Goal: Task Accomplishment & Management: Complete application form

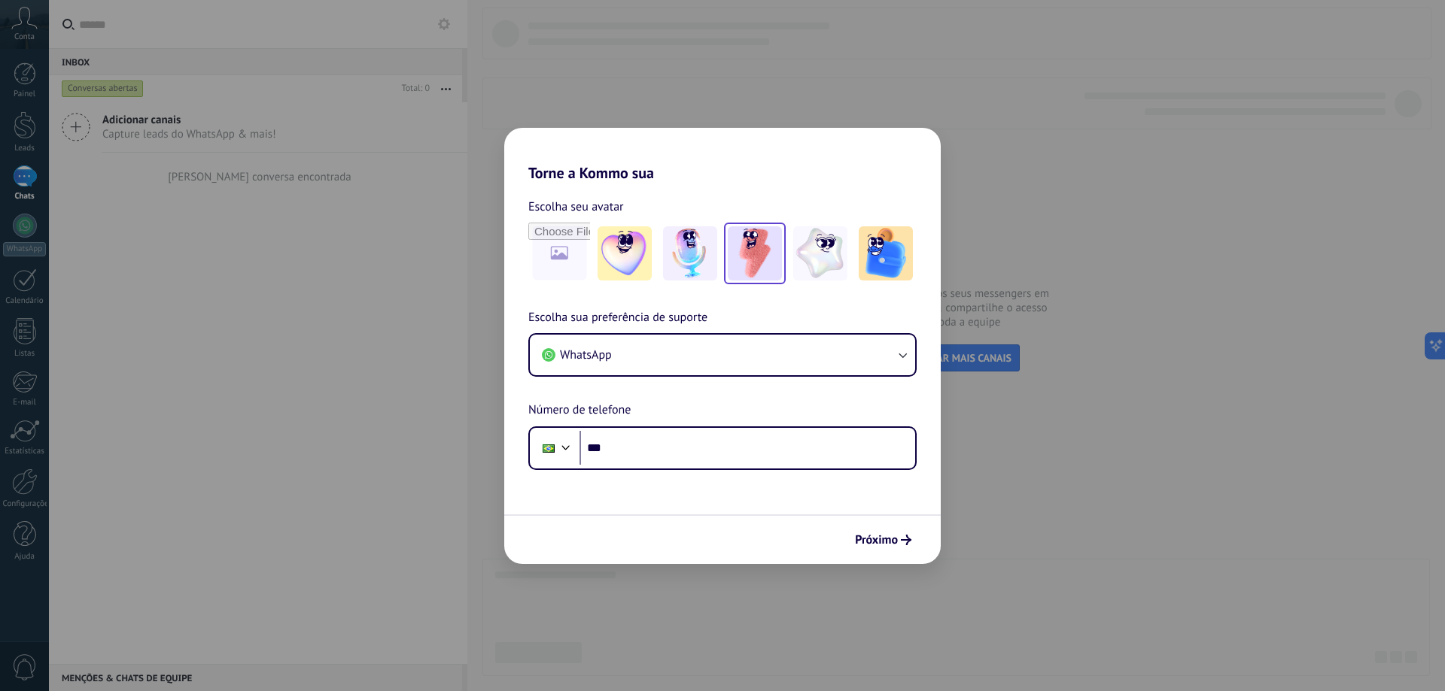
click at [737, 273] on img at bounding box center [755, 253] width 54 height 54
click at [856, 555] on div "Próximo" at bounding box center [722, 540] width 436 height 50
click at [873, 541] on span "Próximo" at bounding box center [876, 540] width 43 height 11
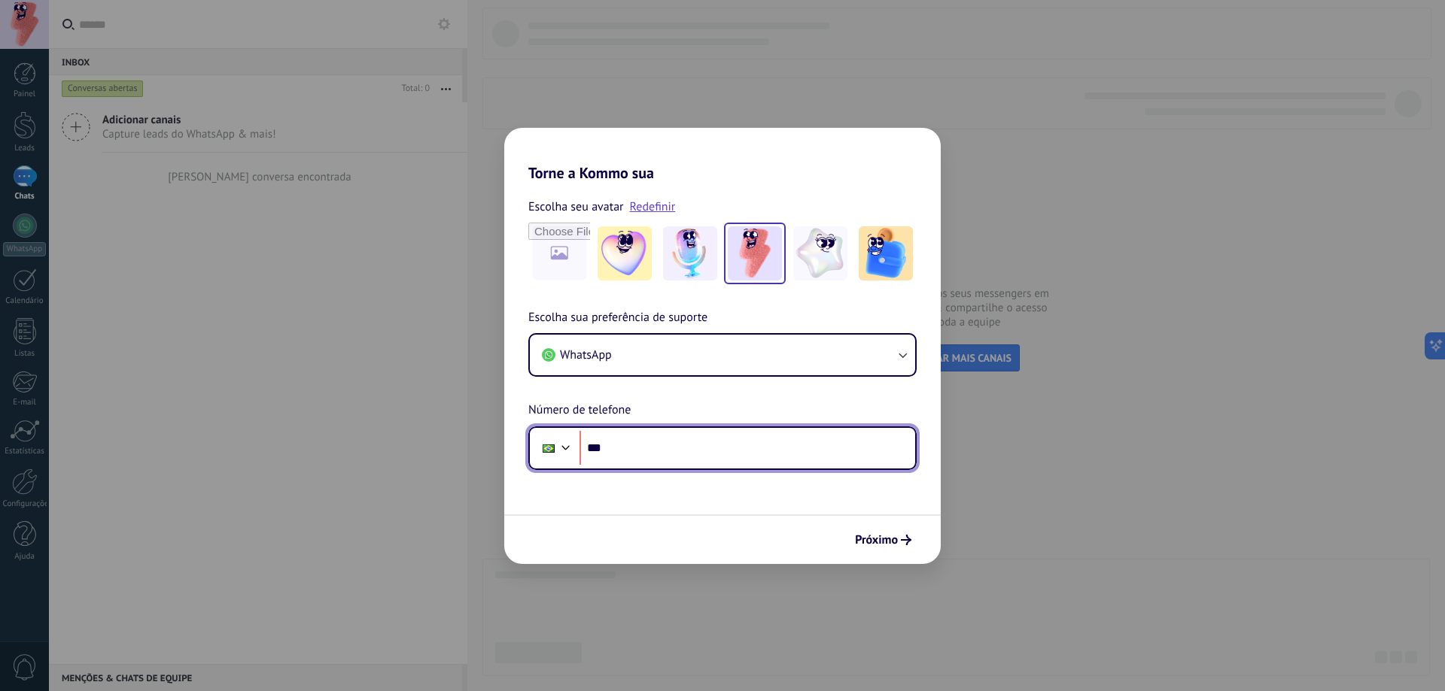
click at [809, 457] on input "***" at bounding box center [747, 448] width 336 height 35
type input "**********"
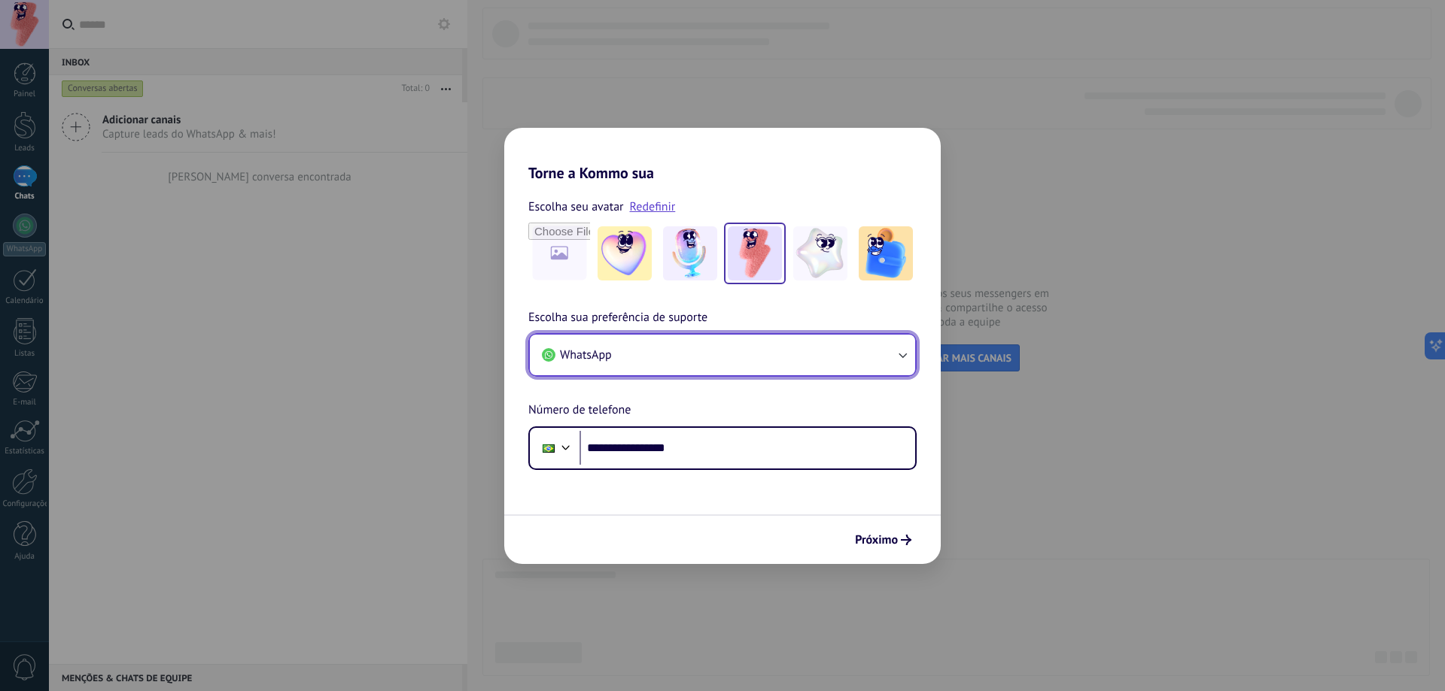
click at [837, 366] on button "WhatsApp" at bounding box center [722, 355] width 385 height 41
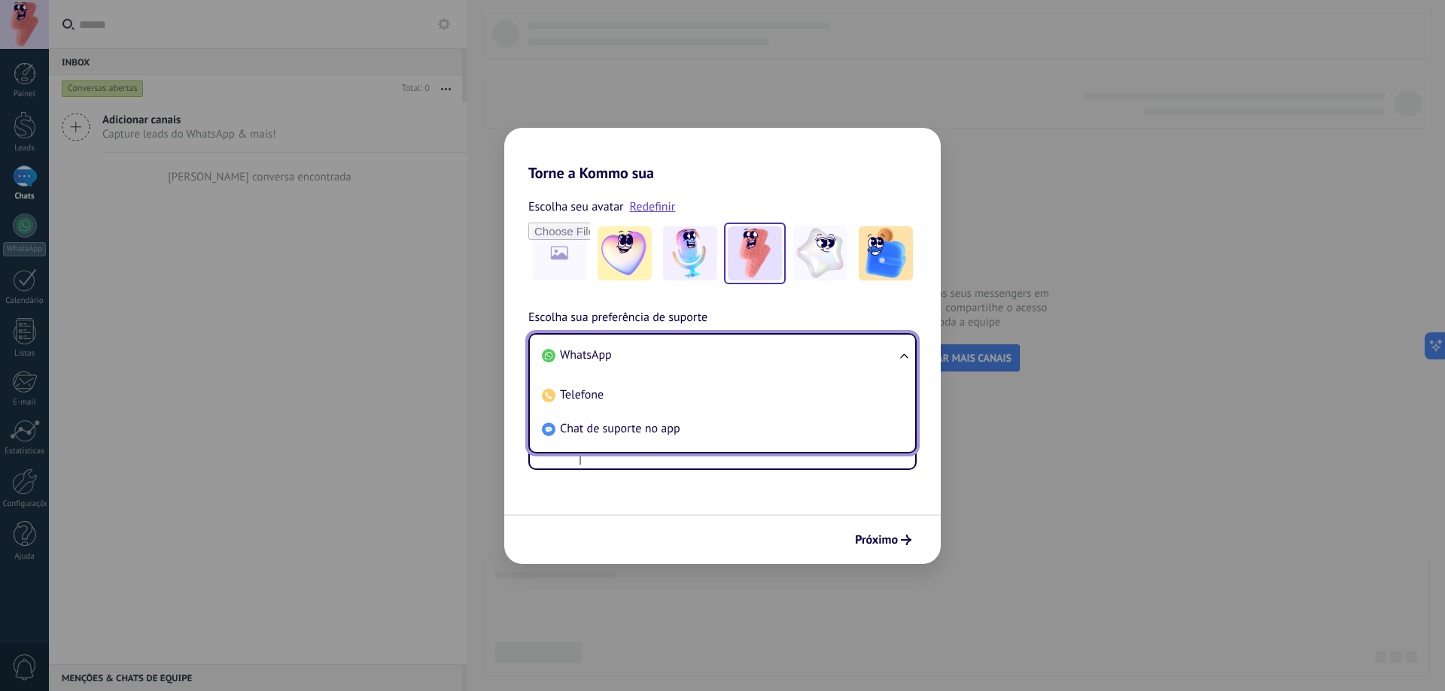
click at [837, 366] on li "WhatsApp" at bounding box center [719, 356] width 367 height 34
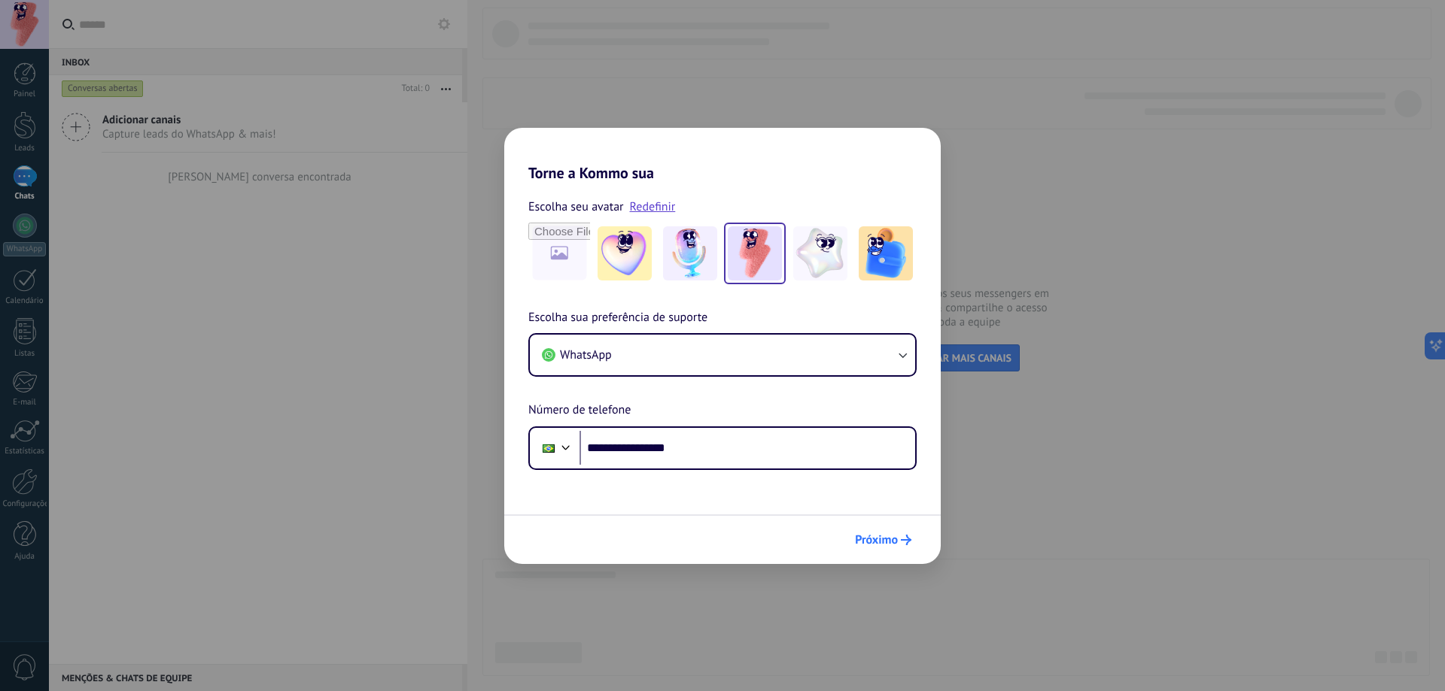
click at [882, 535] on span "Próximo" at bounding box center [876, 540] width 43 height 11
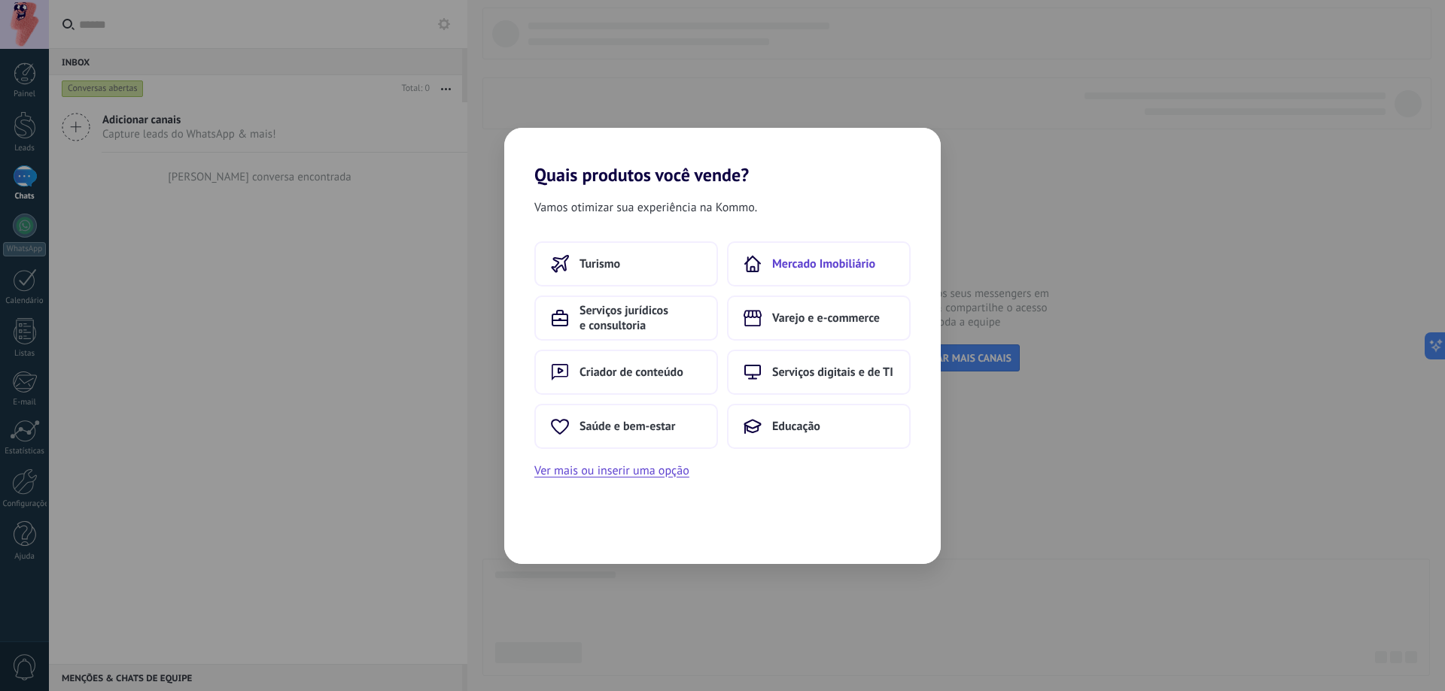
click at [831, 263] on span "Mercado Imobiliário" at bounding box center [823, 264] width 103 height 15
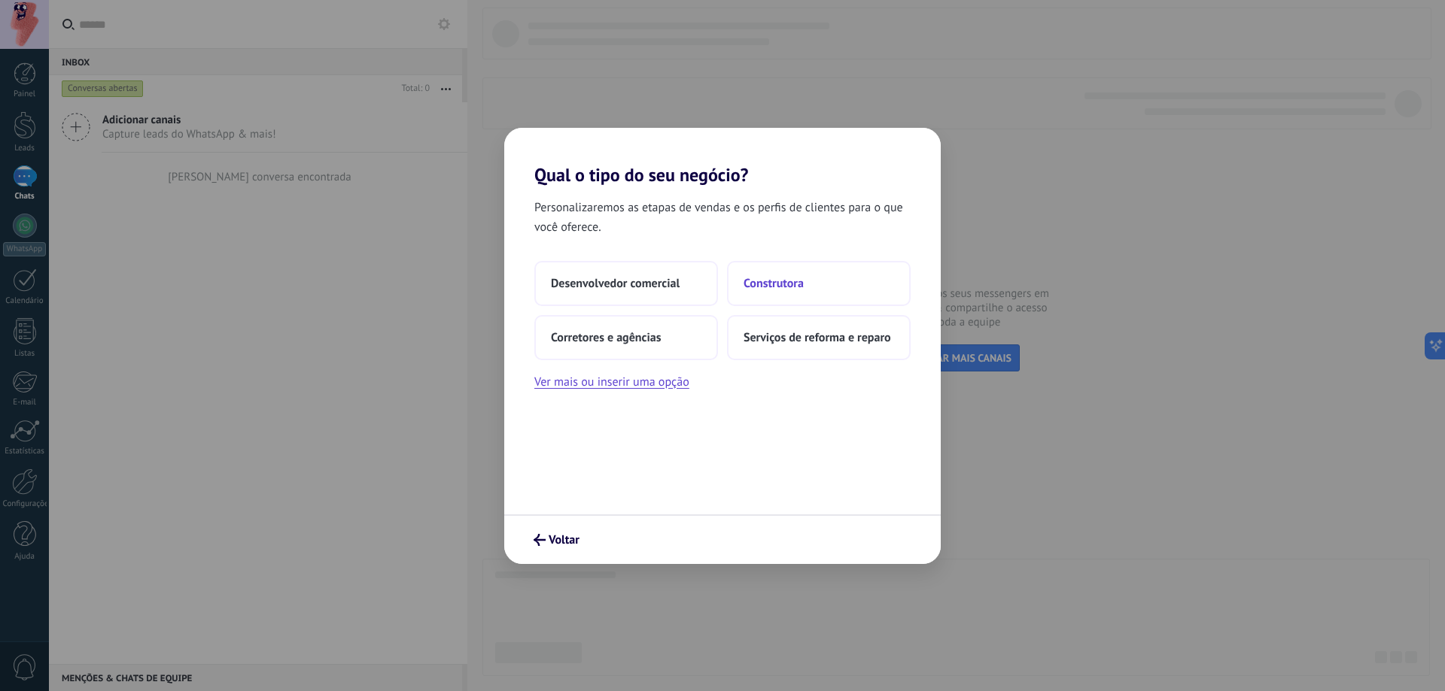
click at [757, 298] on button "Construtora" at bounding box center [819, 283] width 184 height 45
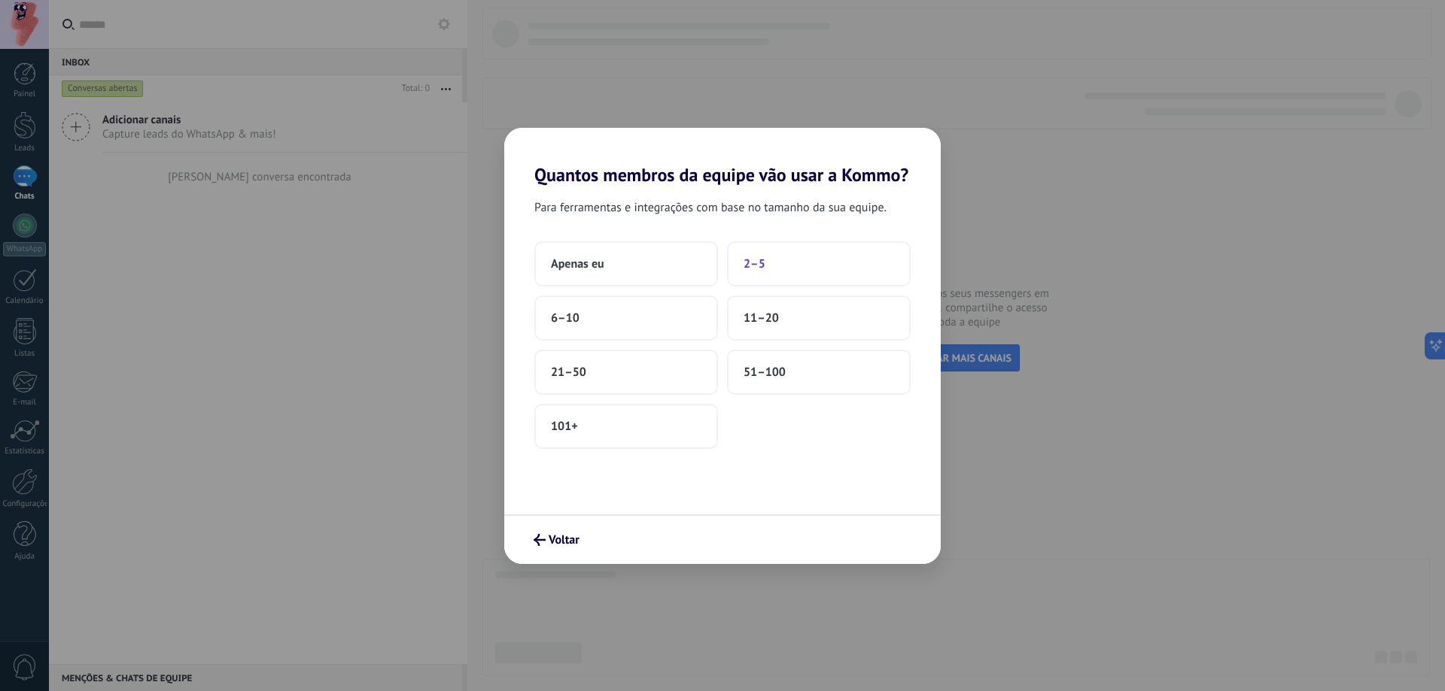
click at [764, 264] on span "2–5" at bounding box center [754, 264] width 22 height 15
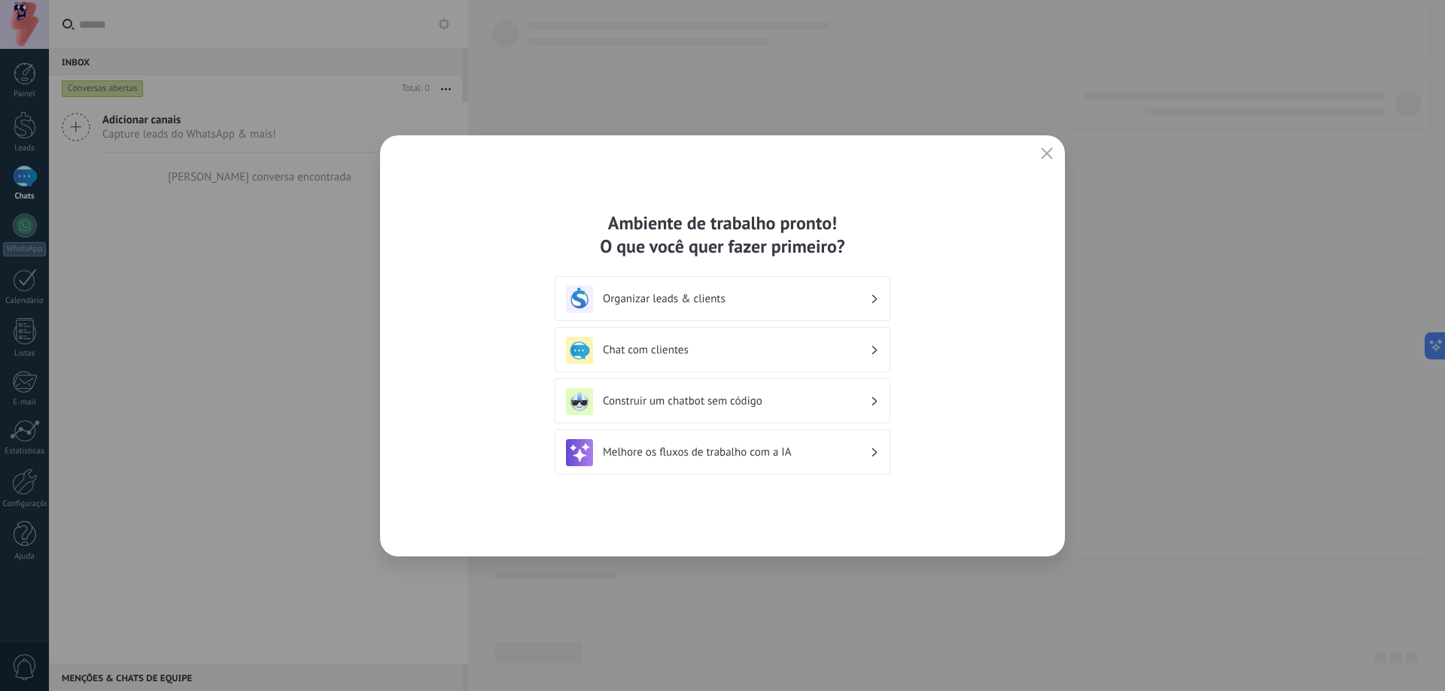
click at [1044, 154] on icon "button" at bounding box center [1047, 153] width 12 height 12
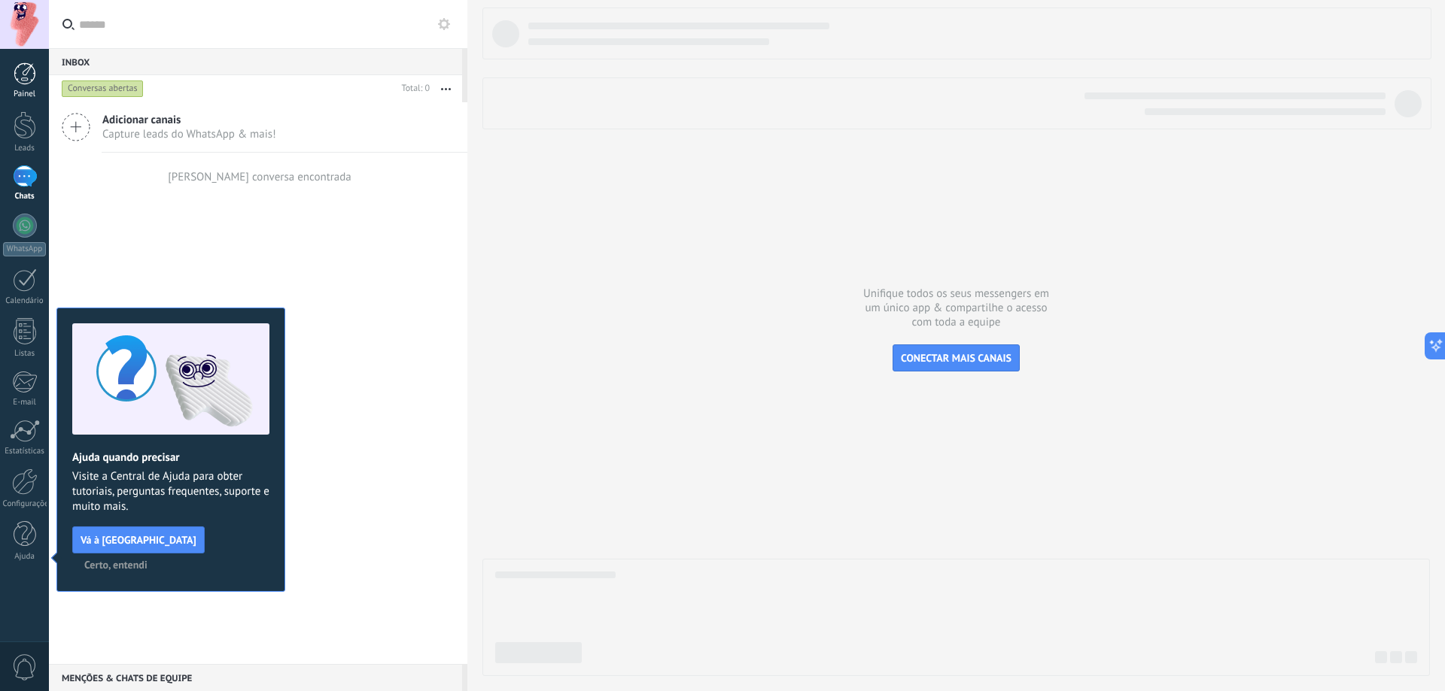
click at [22, 82] on div at bounding box center [25, 73] width 23 height 23
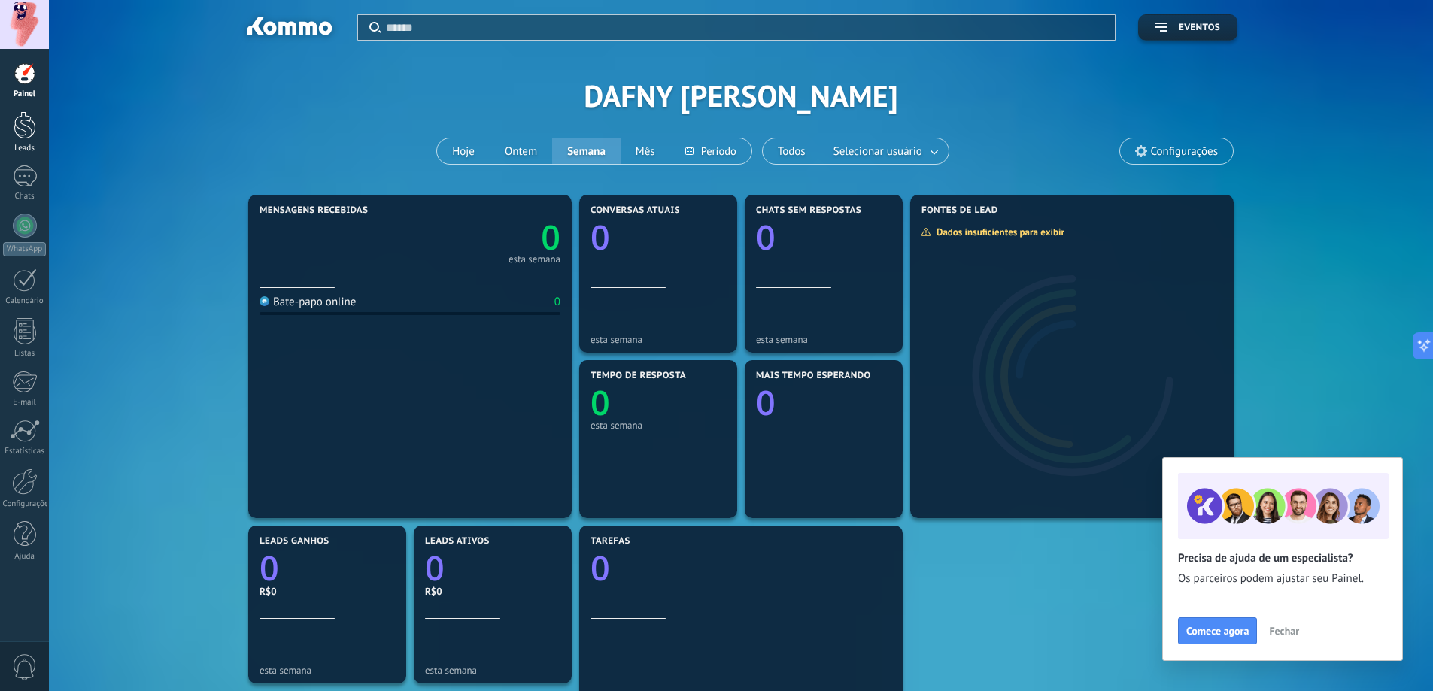
click at [20, 129] on div at bounding box center [25, 125] width 23 height 28
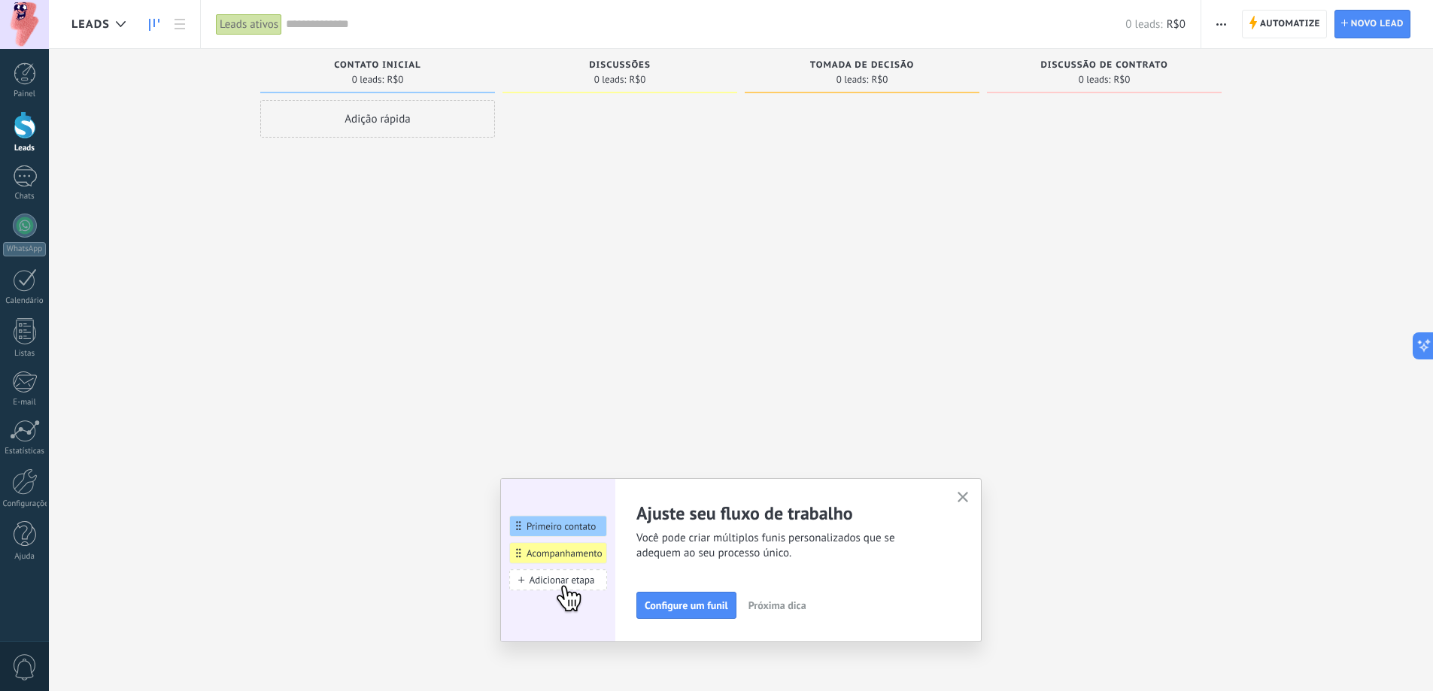
click at [965, 500] on use "button" at bounding box center [963, 497] width 11 height 11
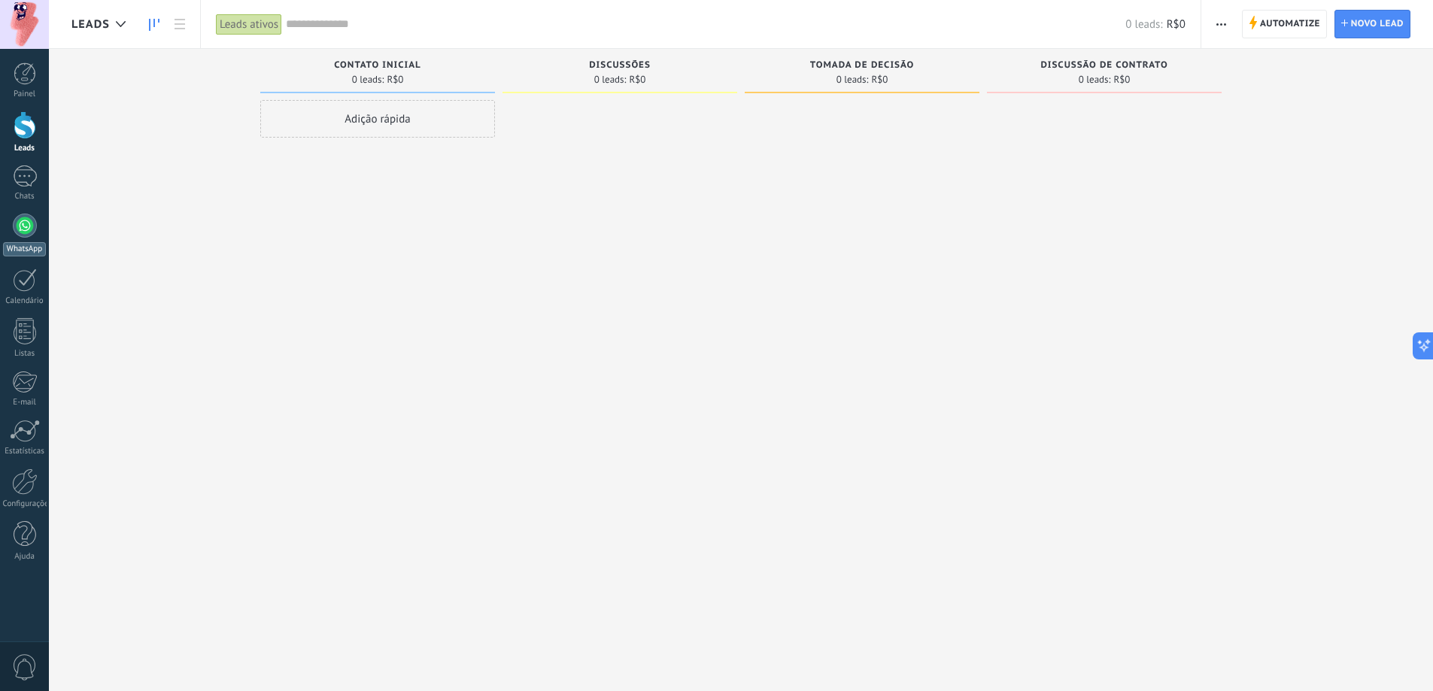
click at [32, 228] on div at bounding box center [25, 226] width 24 height 24
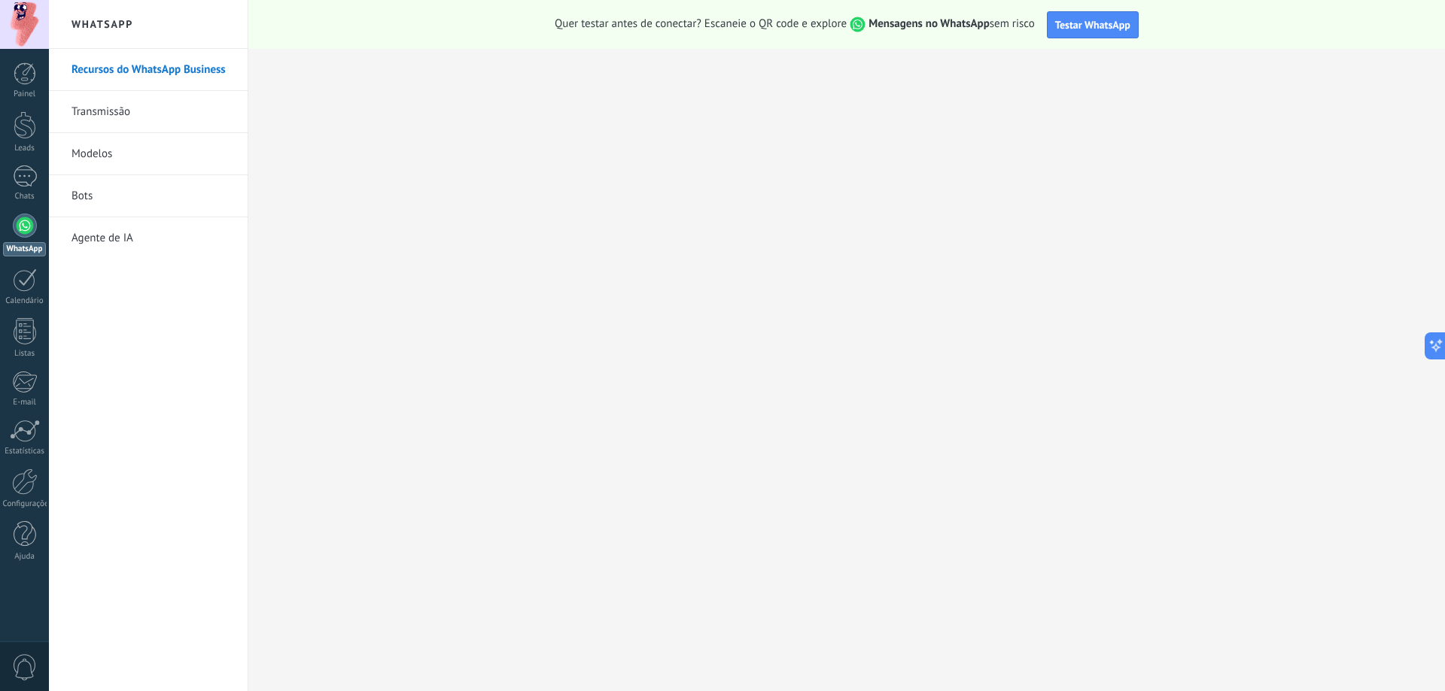
click at [119, 196] on link "Bots" at bounding box center [151, 196] width 161 height 42
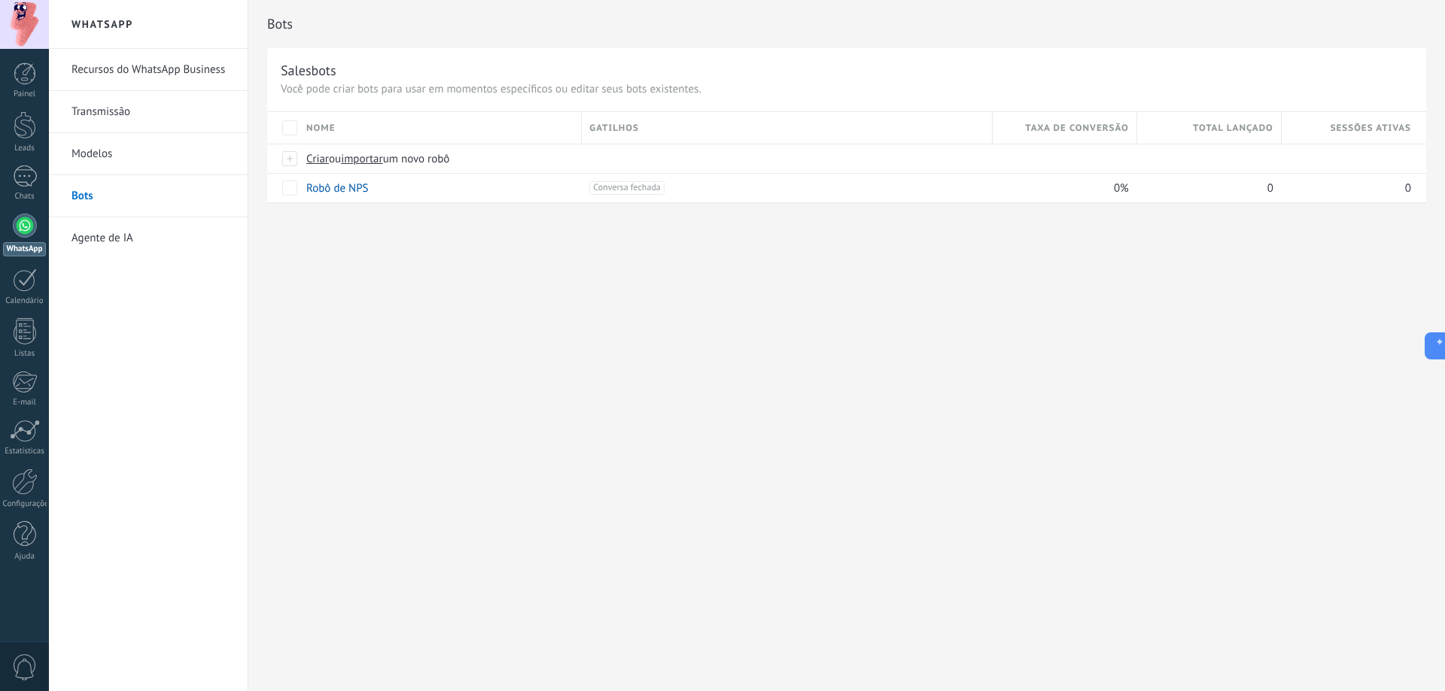
click at [128, 241] on link "Agente de IA" at bounding box center [151, 238] width 161 height 42
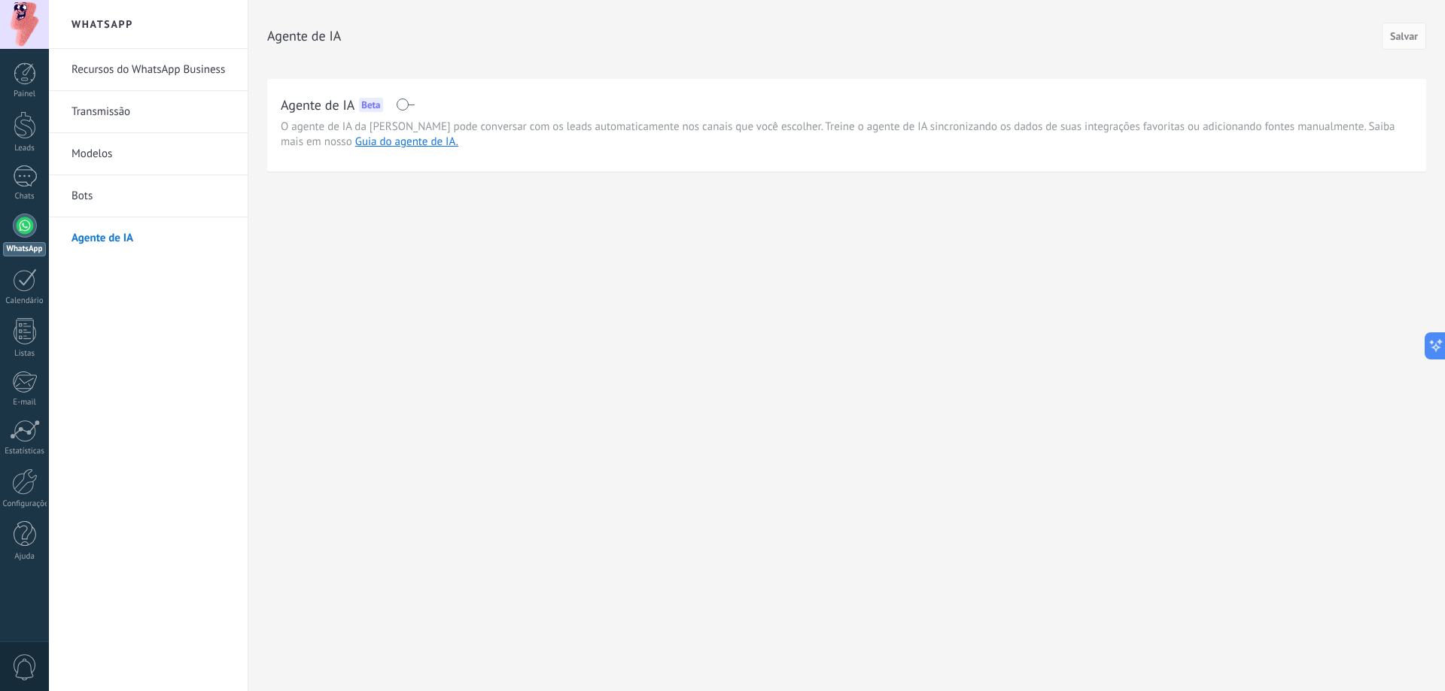
click at [123, 151] on link "Modelos" at bounding box center [151, 154] width 161 height 42
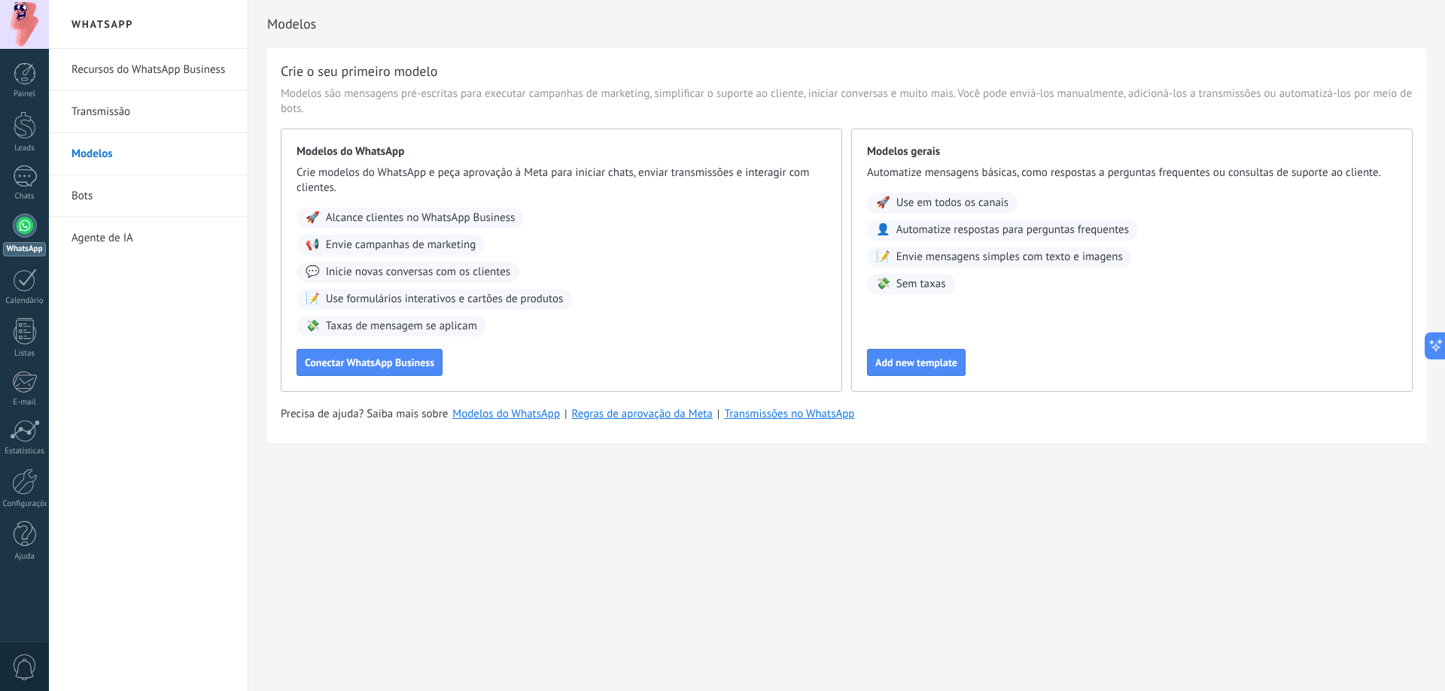
click at [107, 197] on link "Bots" at bounding box center [151, 196] width 161 height 42
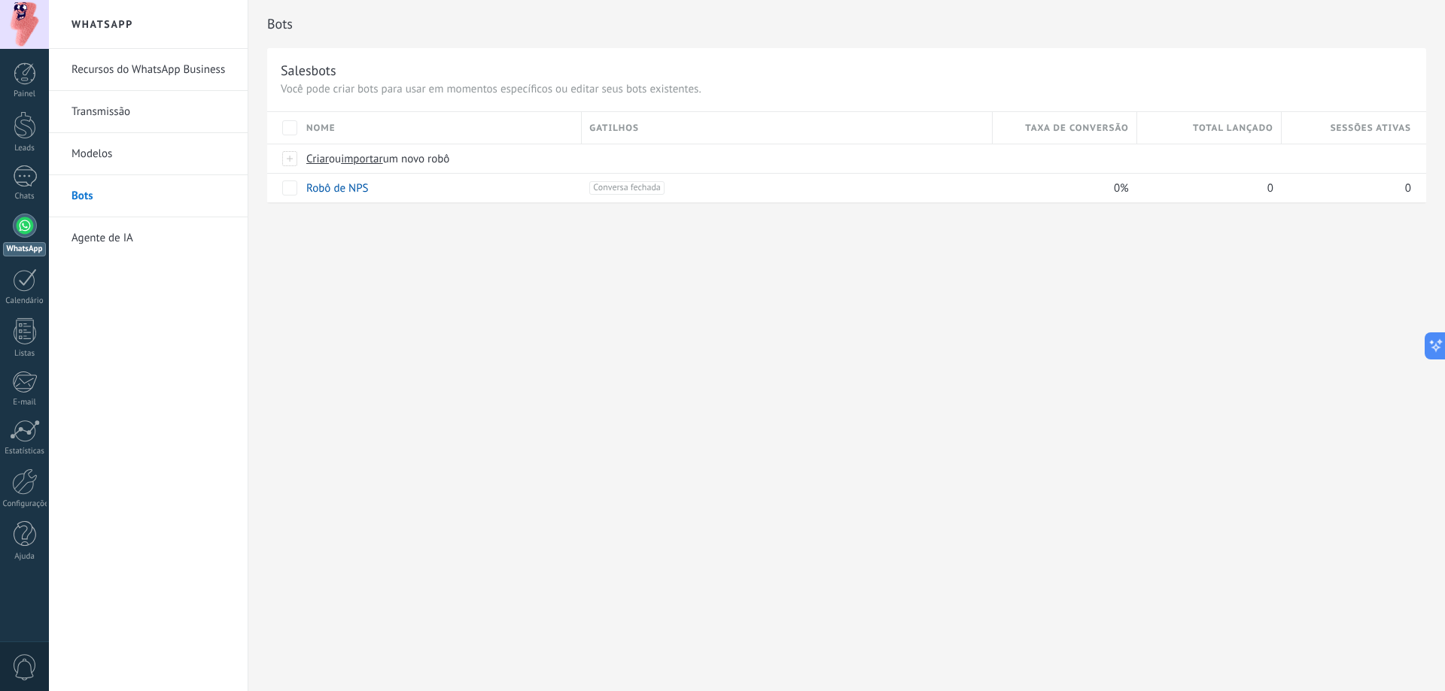
click at [105, 115] on link "Transmissão" at bounding box center [151, 112] width 161 height 42
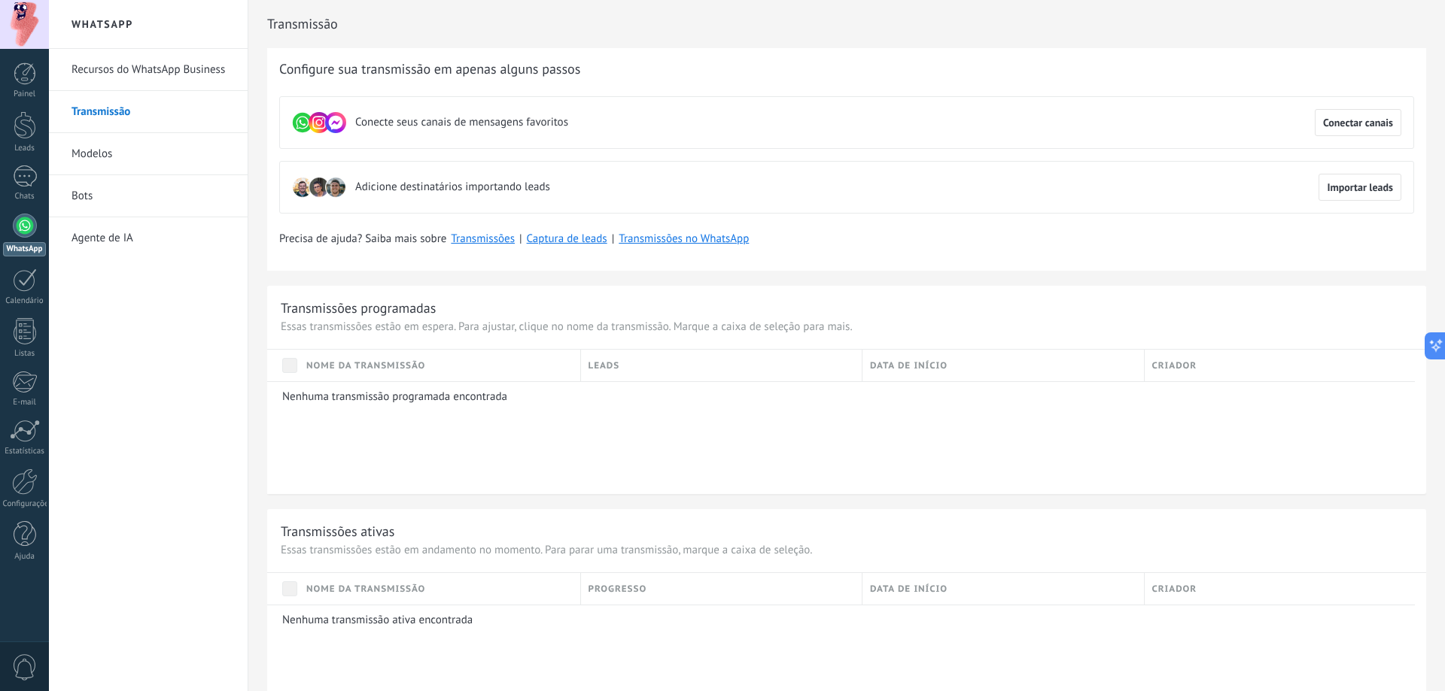
click at [101, 160] on link "Modelos" at bounding box center [151, 154] width 161 height 42
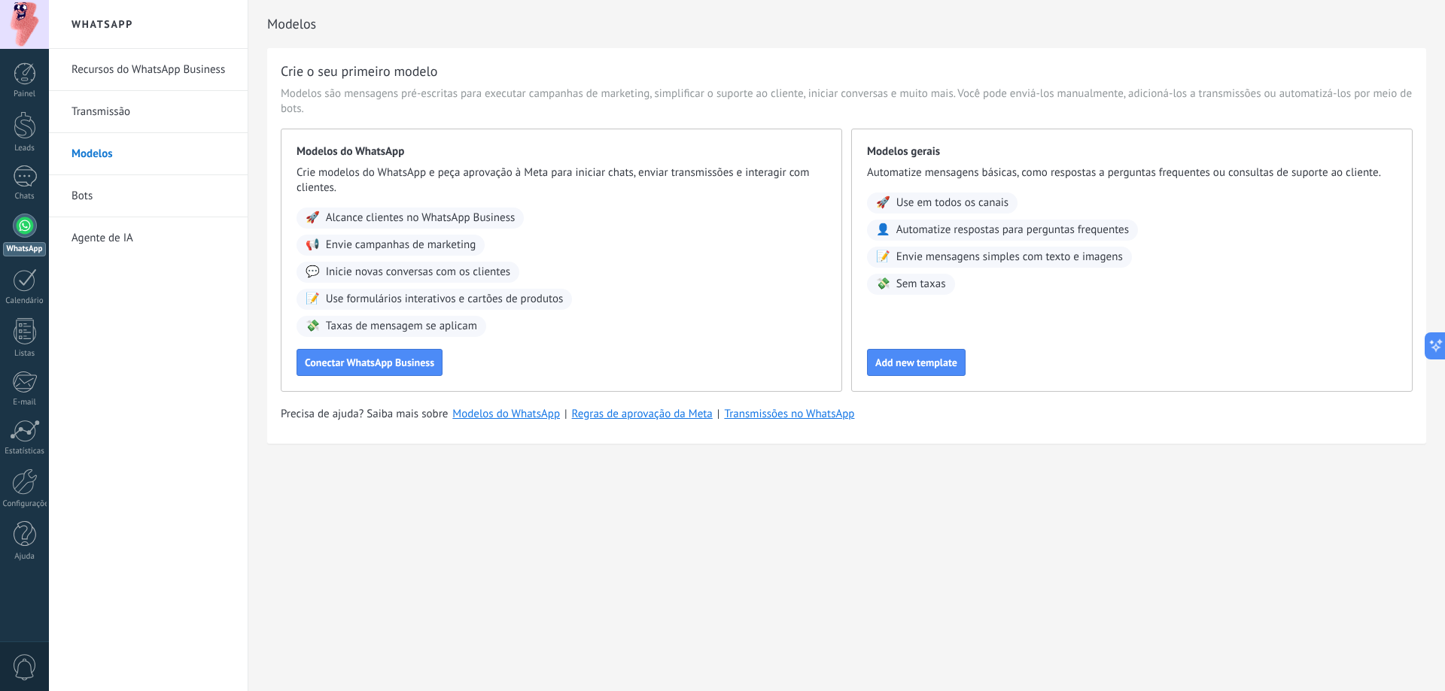
click at [76, 197] on link "Bots" at bounding box center [151, 196] width 161 height 42
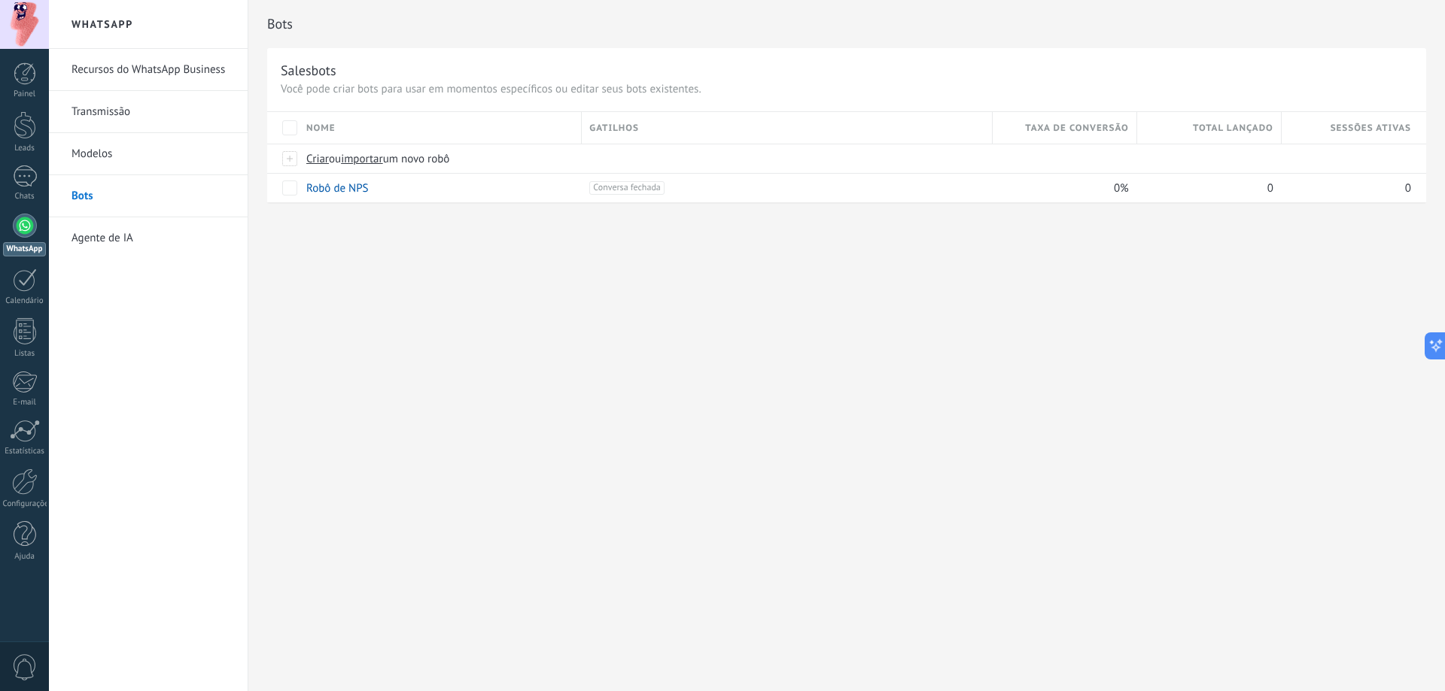
click at [102, 242] on link "Agente de IA" at bounding box center [151, 238] width 161 height 42
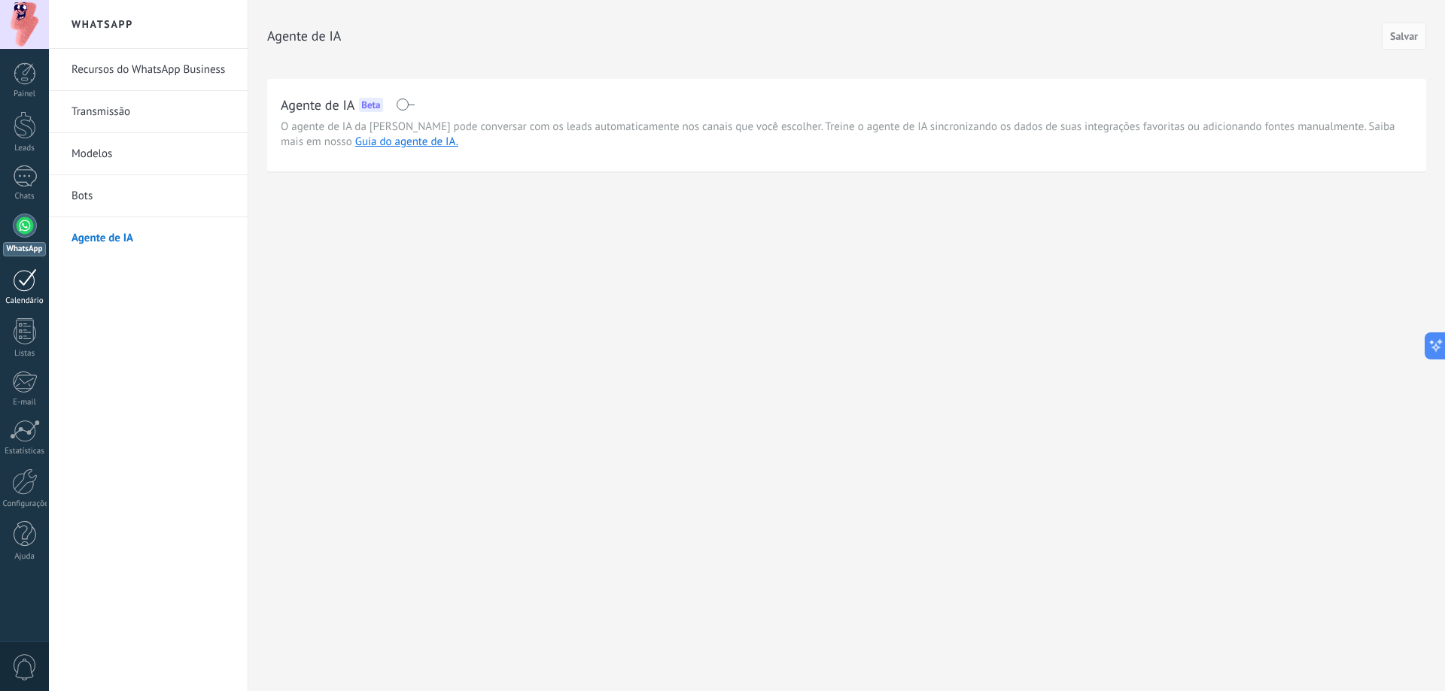
click at [27, 293] on link "Calendário" at bounding box center [24, 288] width 49 height 38
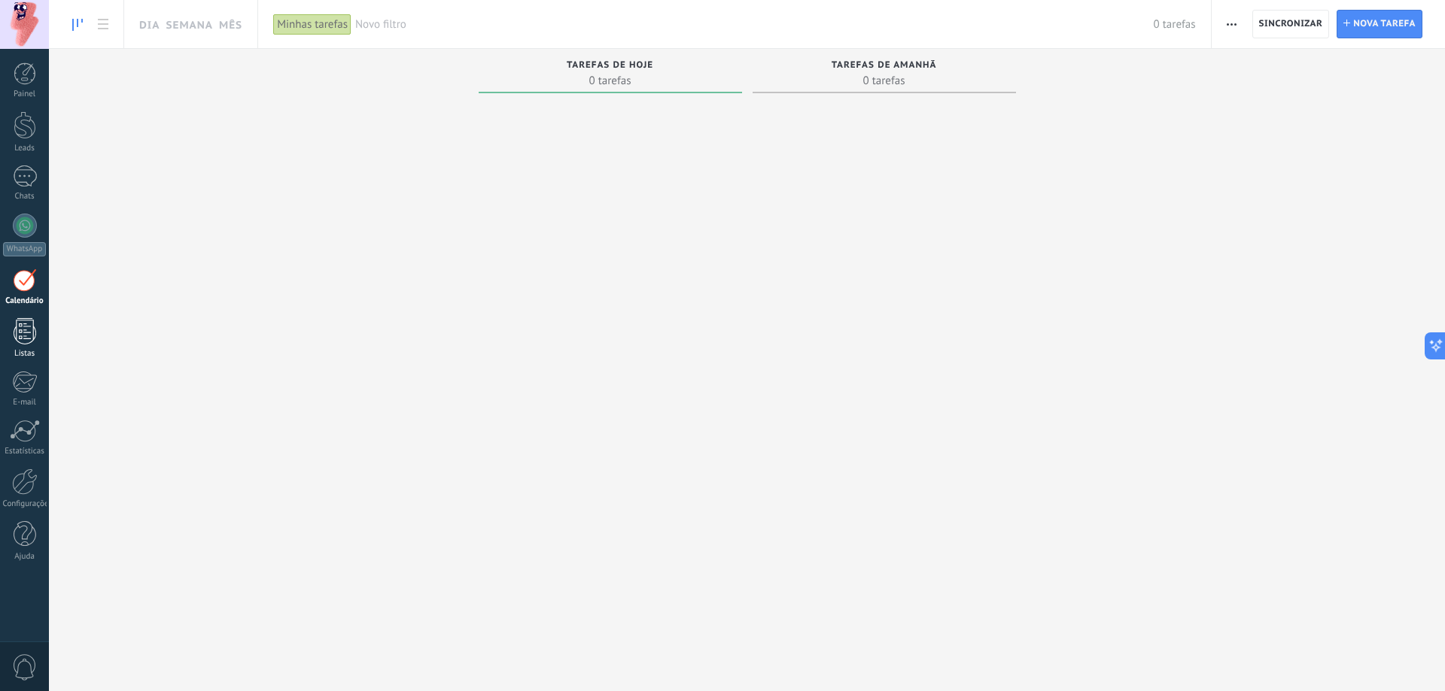
click at [19, 326] on div at bounding box center [25, 331] width 23 height 26
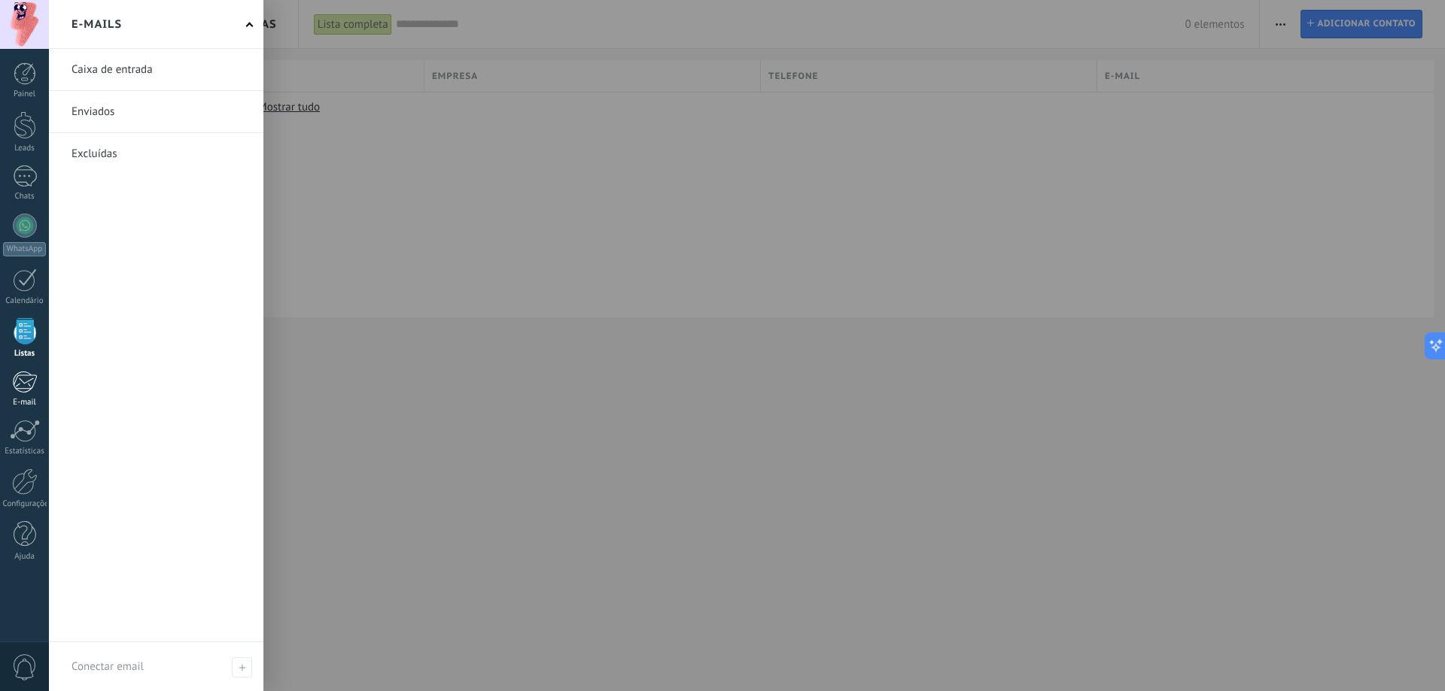
click at [23, 379] on div at bounding box center [24, 382] width 25 height 23
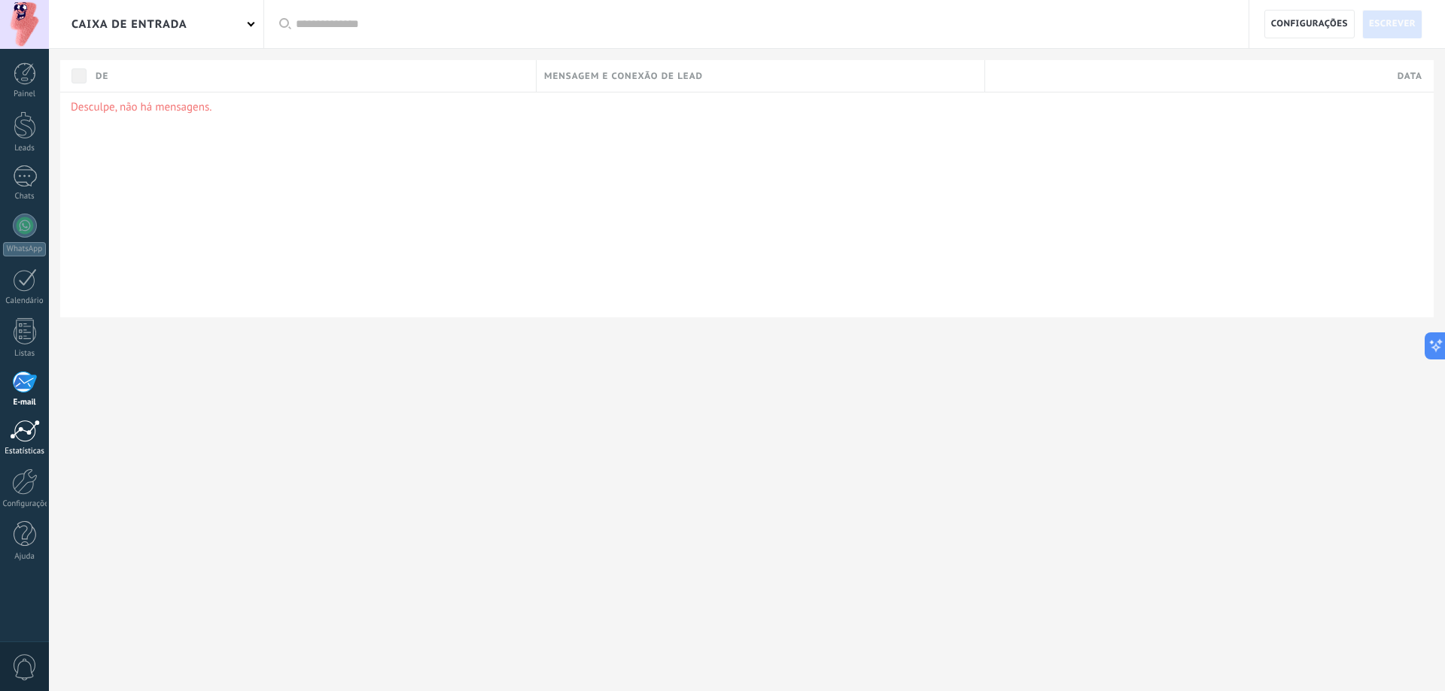
click at [20, 433] on div at bounding box center [25, 431] width 30 height 23
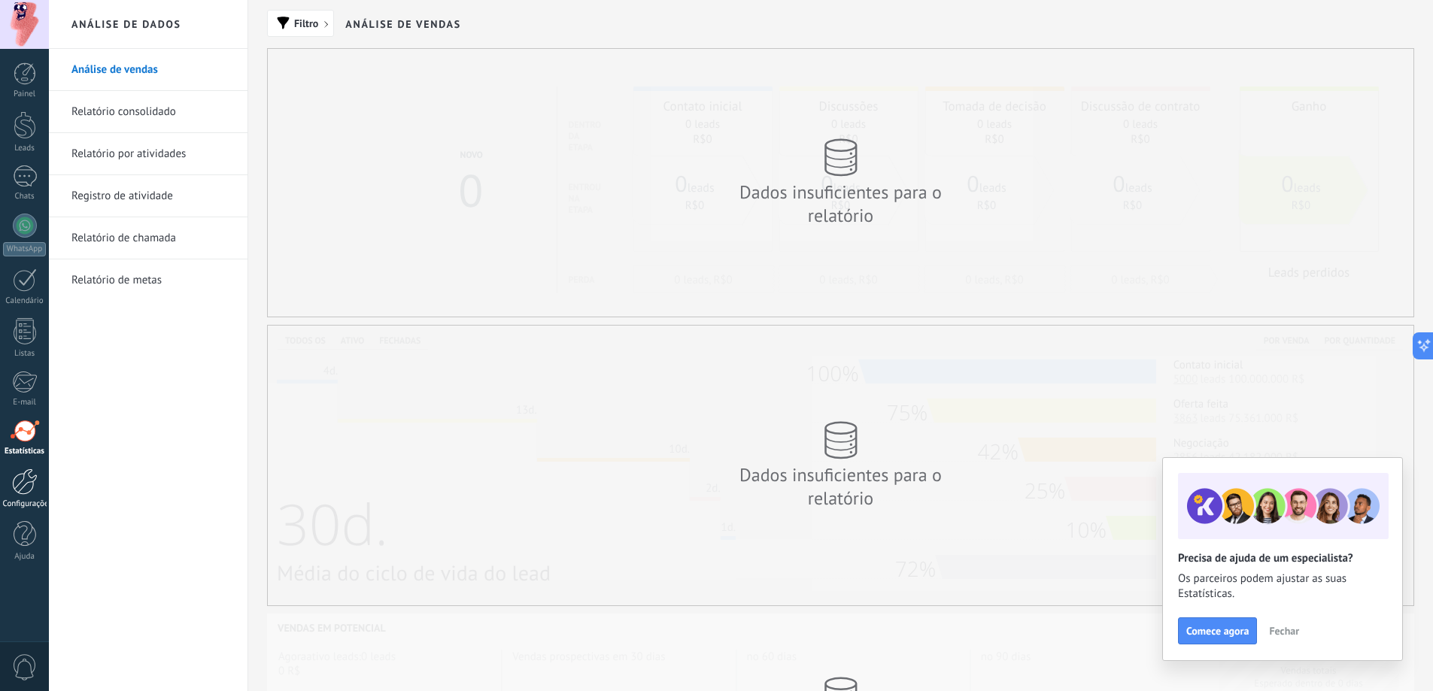
click at [18, 495] on link "Configurações" at bounding box center [24, 489] width 49 height 41
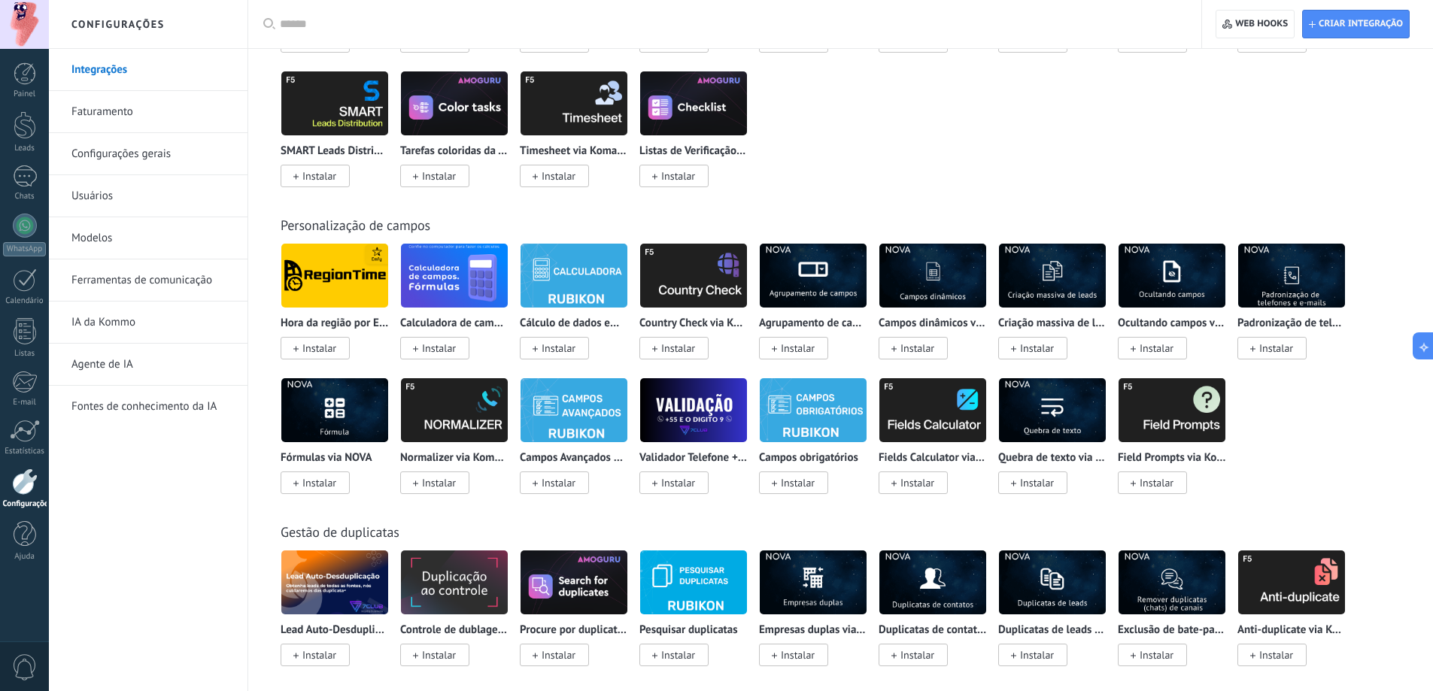
scroll to position [4700, 0]
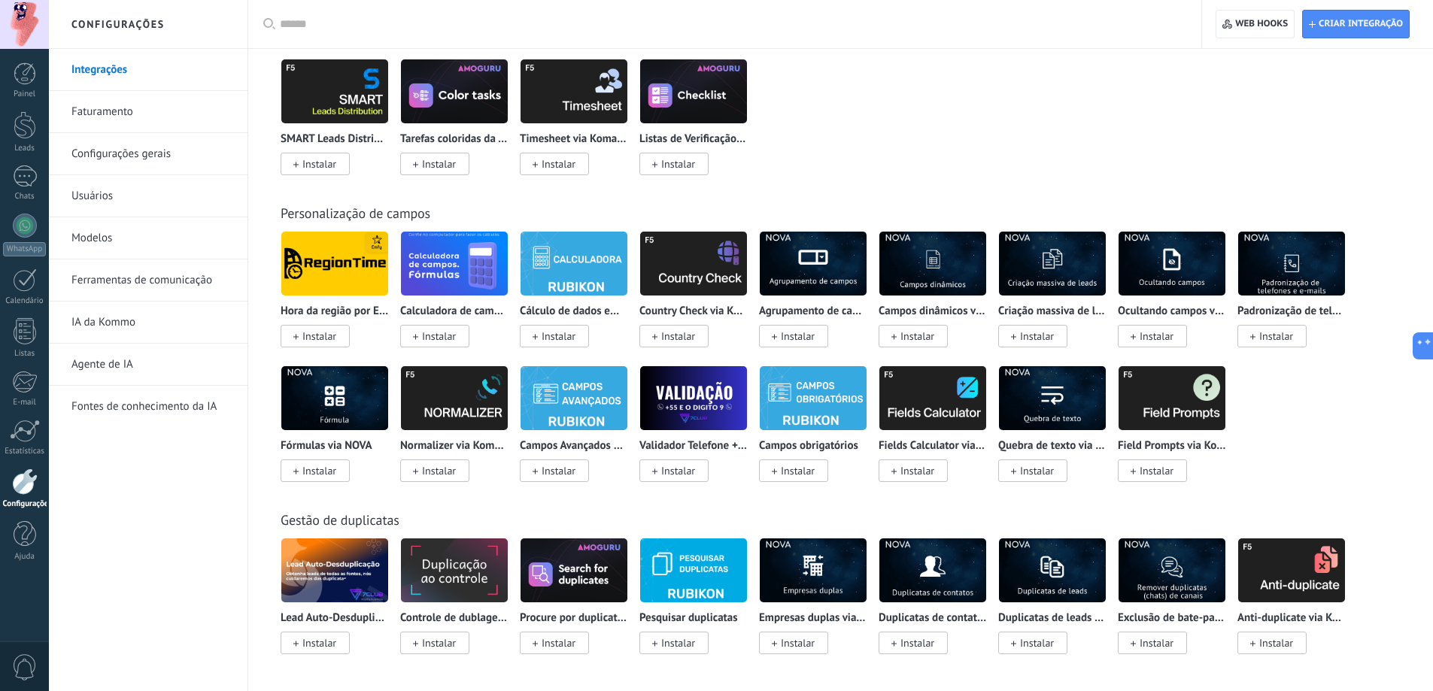
click at [206, 117] on link "Faturamento" at bounding box center [151, 112] width 161 height 42
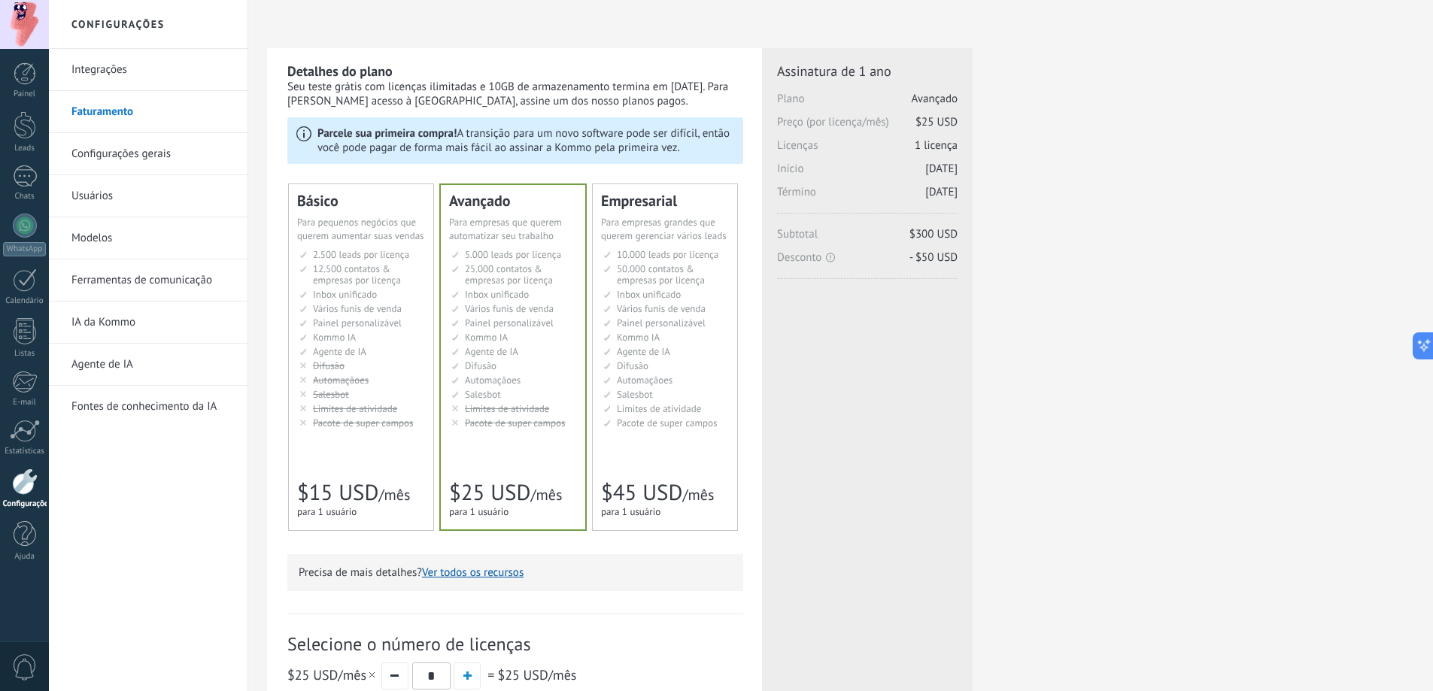
click at [166, 157] on link "Configurações gerais" at bounding box center [151, 154] width 161 height 42
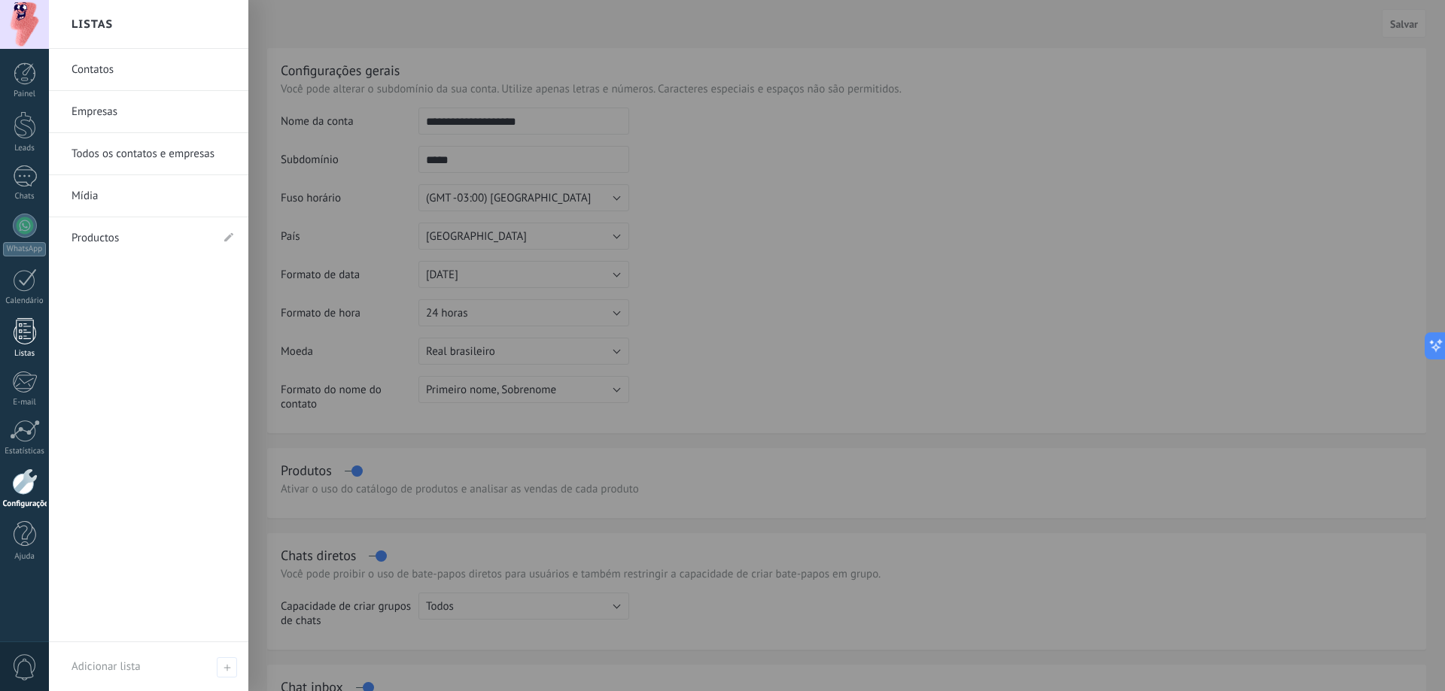
click at [26, 355] on div "Listas" at bounding box center [25, 354] width 44 height 10
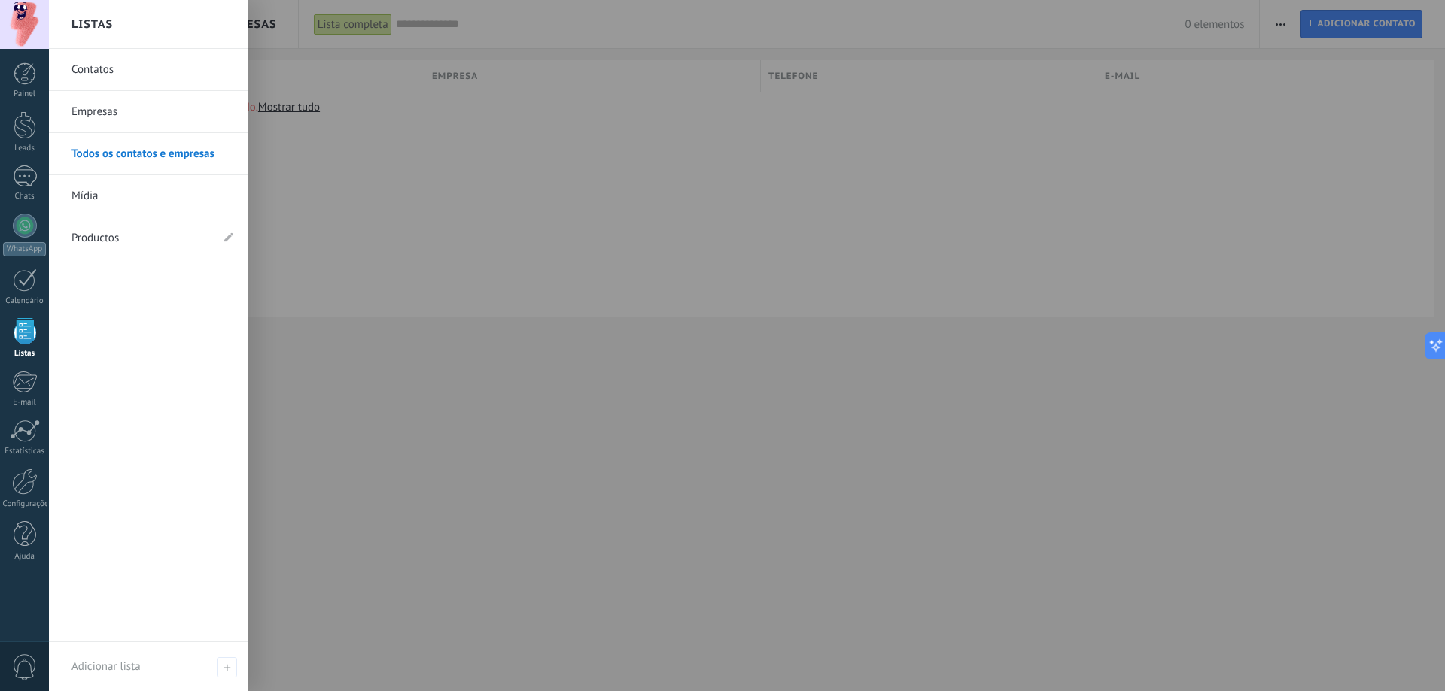
click at [82, 62] on link "Contatos" at bounding box center [152, 70] width 162 height 42
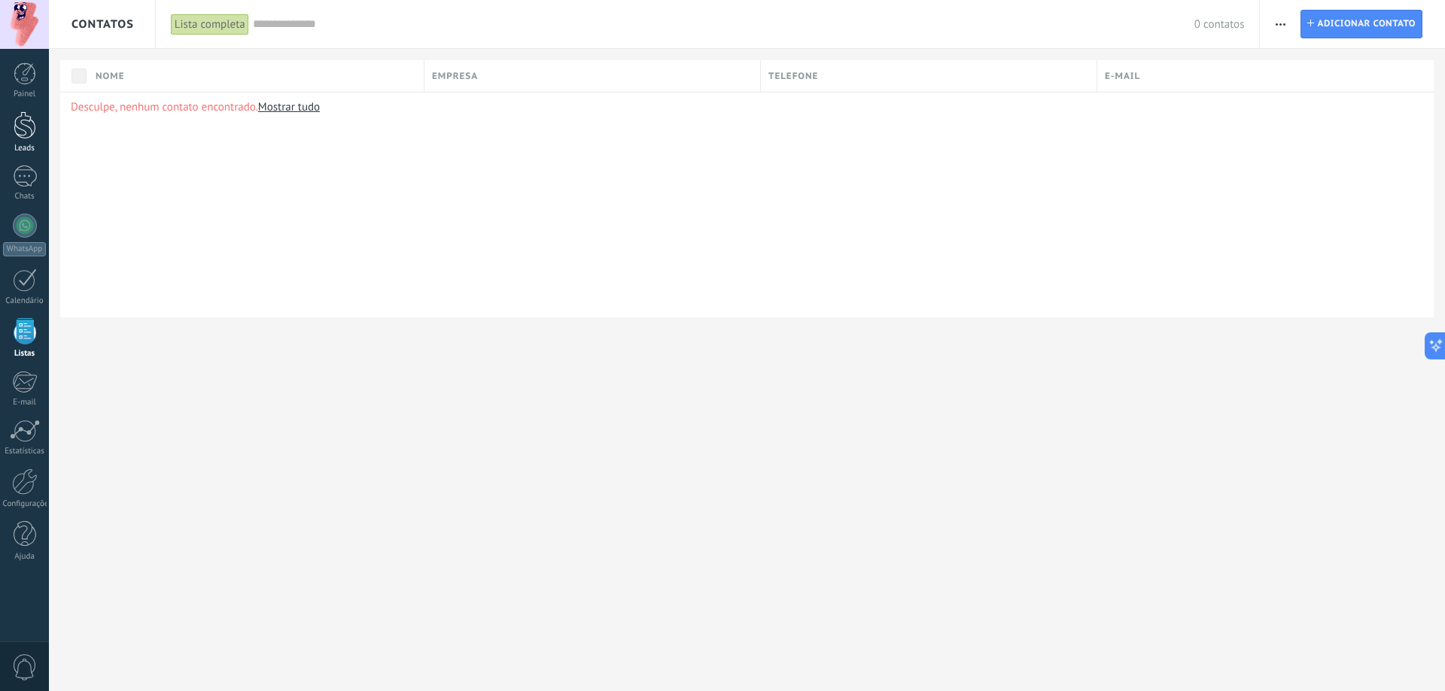
click at [21, 140] on link "Leads" at bounding box center [24, 132] width 49 height 42
